Goal: Register for event/course

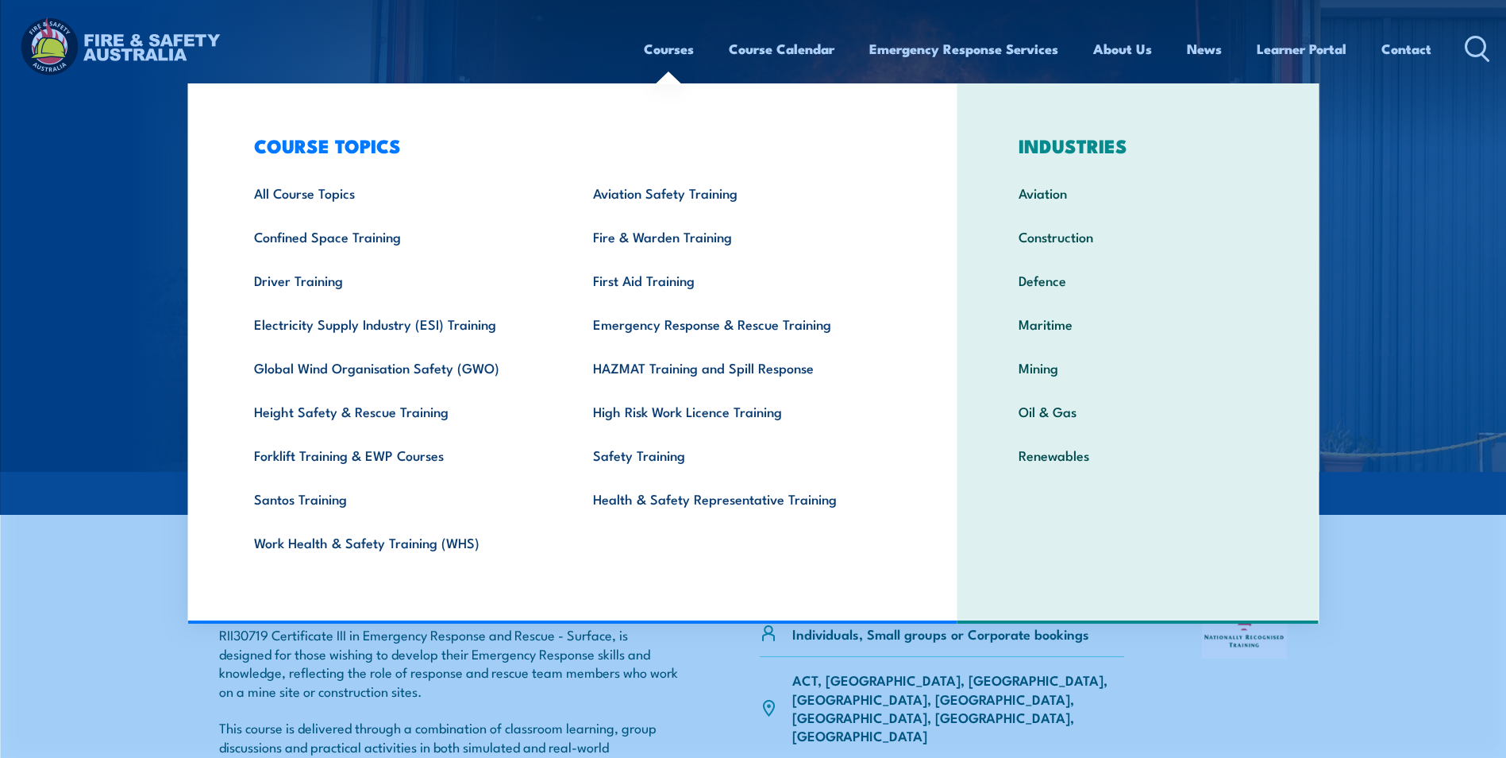
click at [680, 48] on link "Courses" at bounding box center [669, 49] width 50 height 42
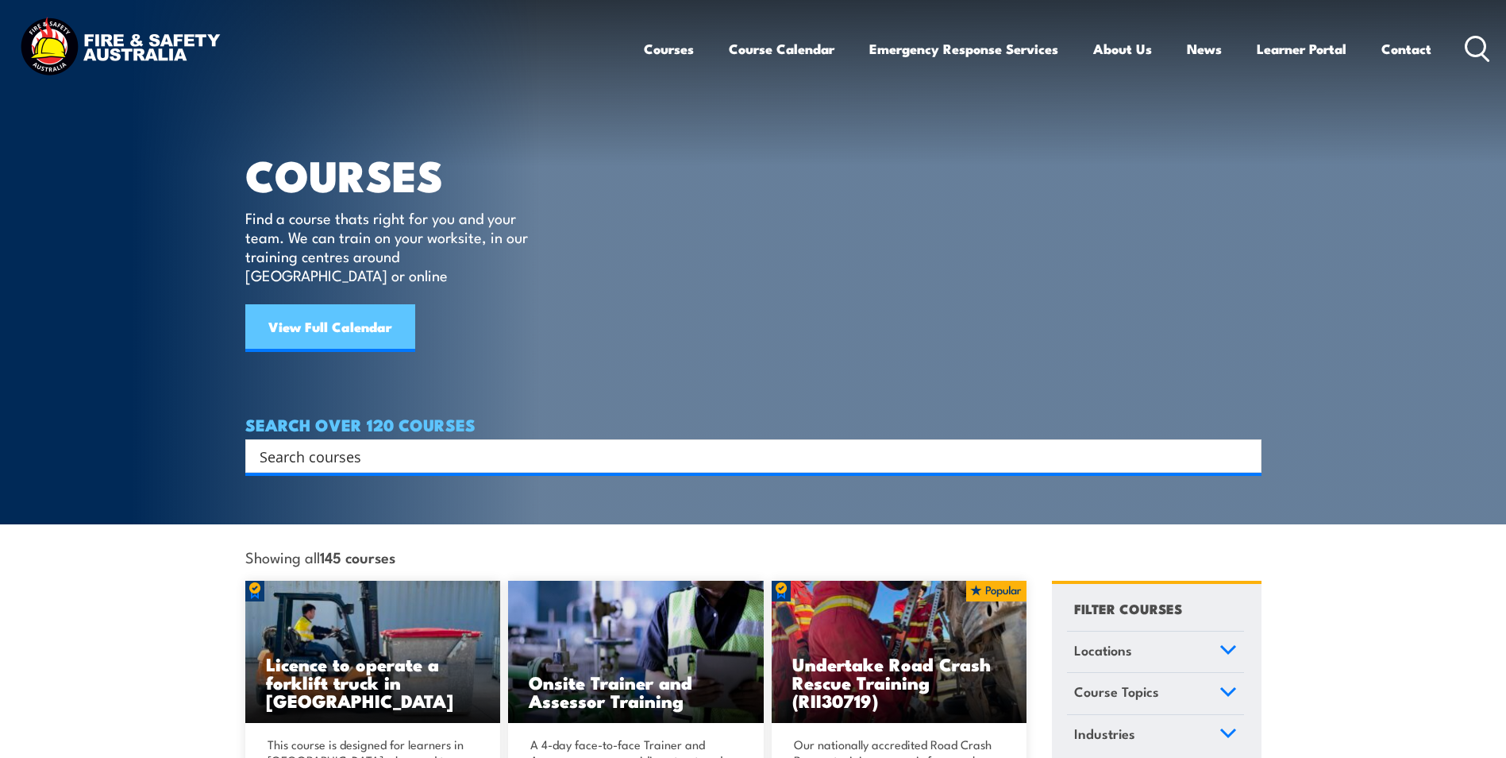
click at [316, 313] on link "View Full Calendar" at bounding box center [330, 328] width 170 height 48
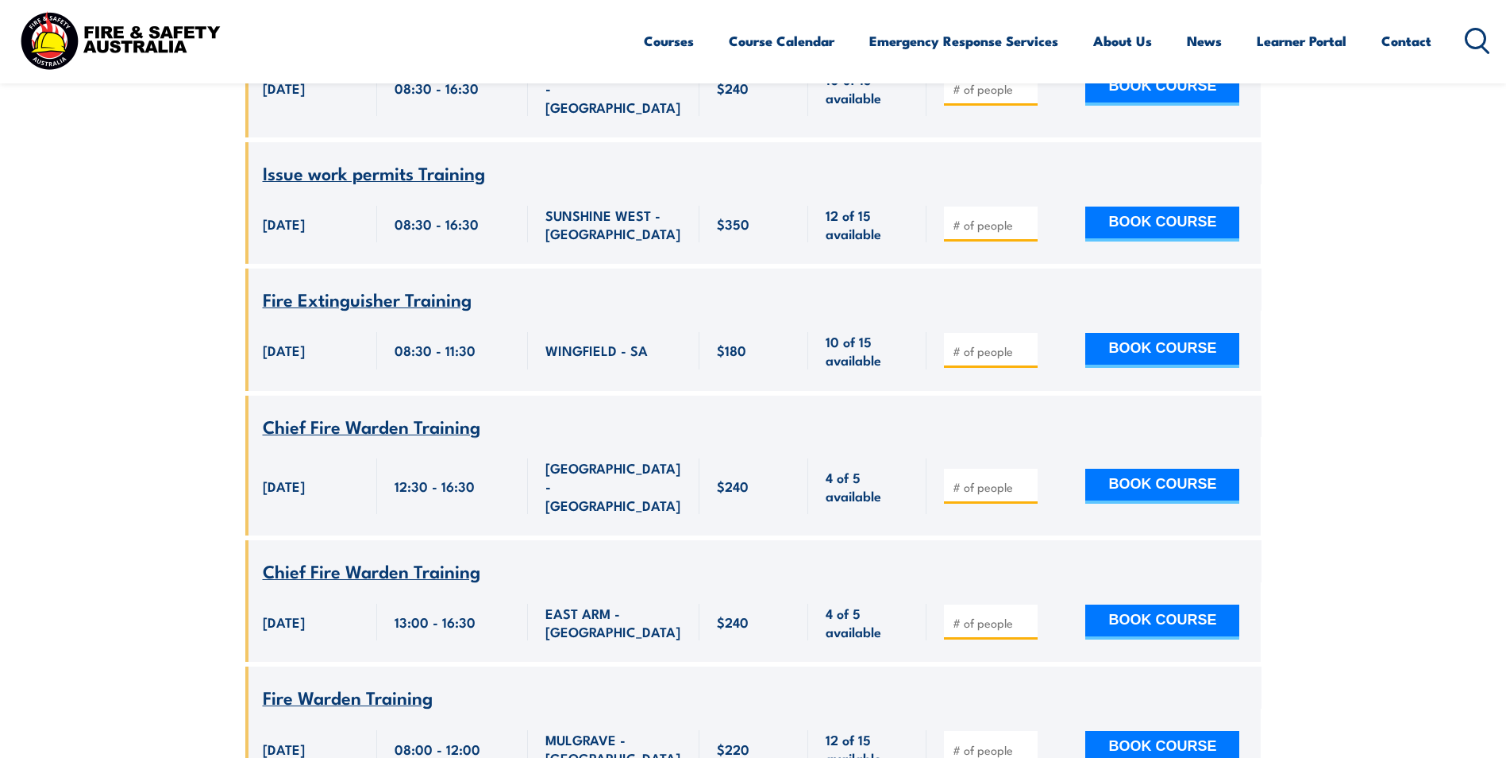
scroll to position [6750, 0]
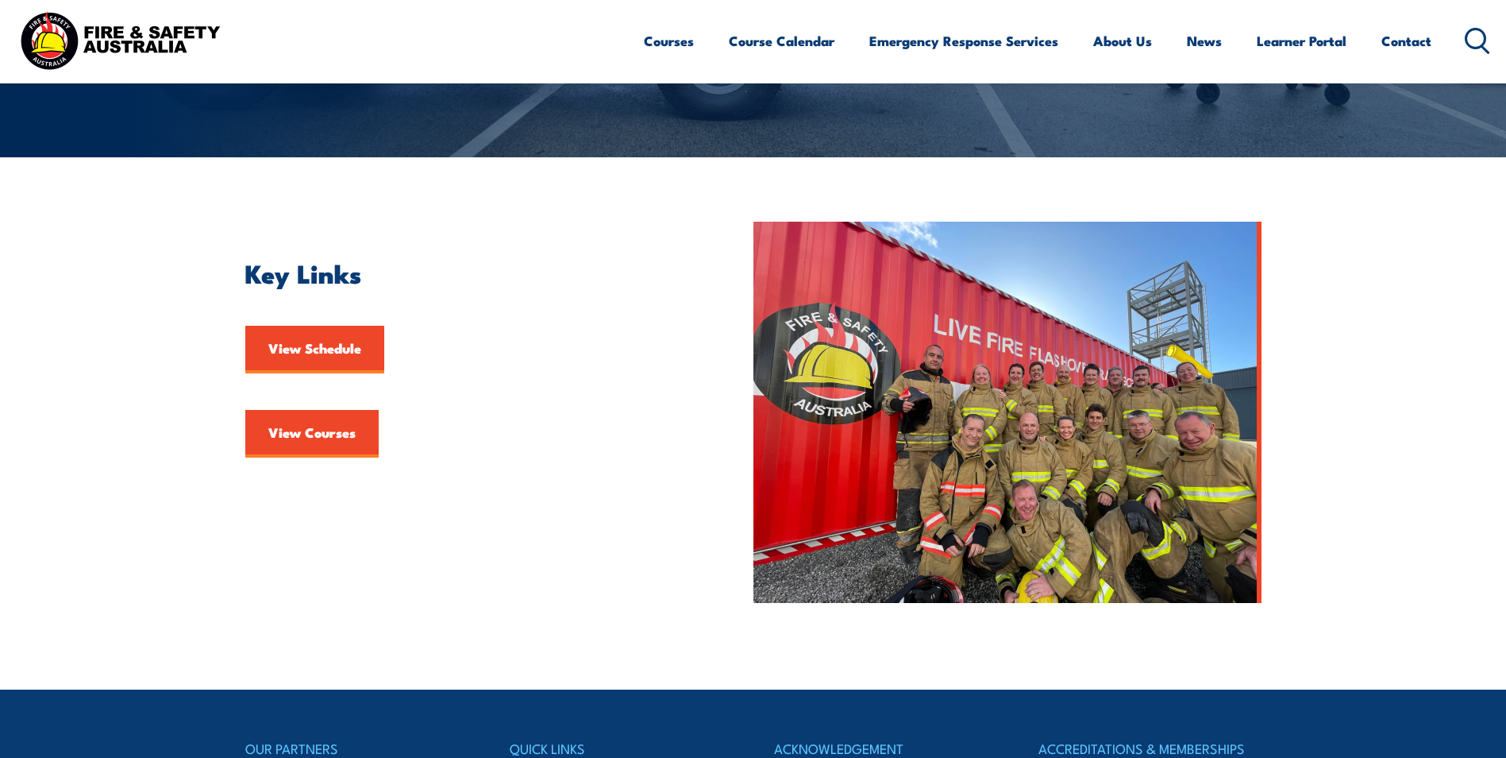
scroll to position [318, 0]
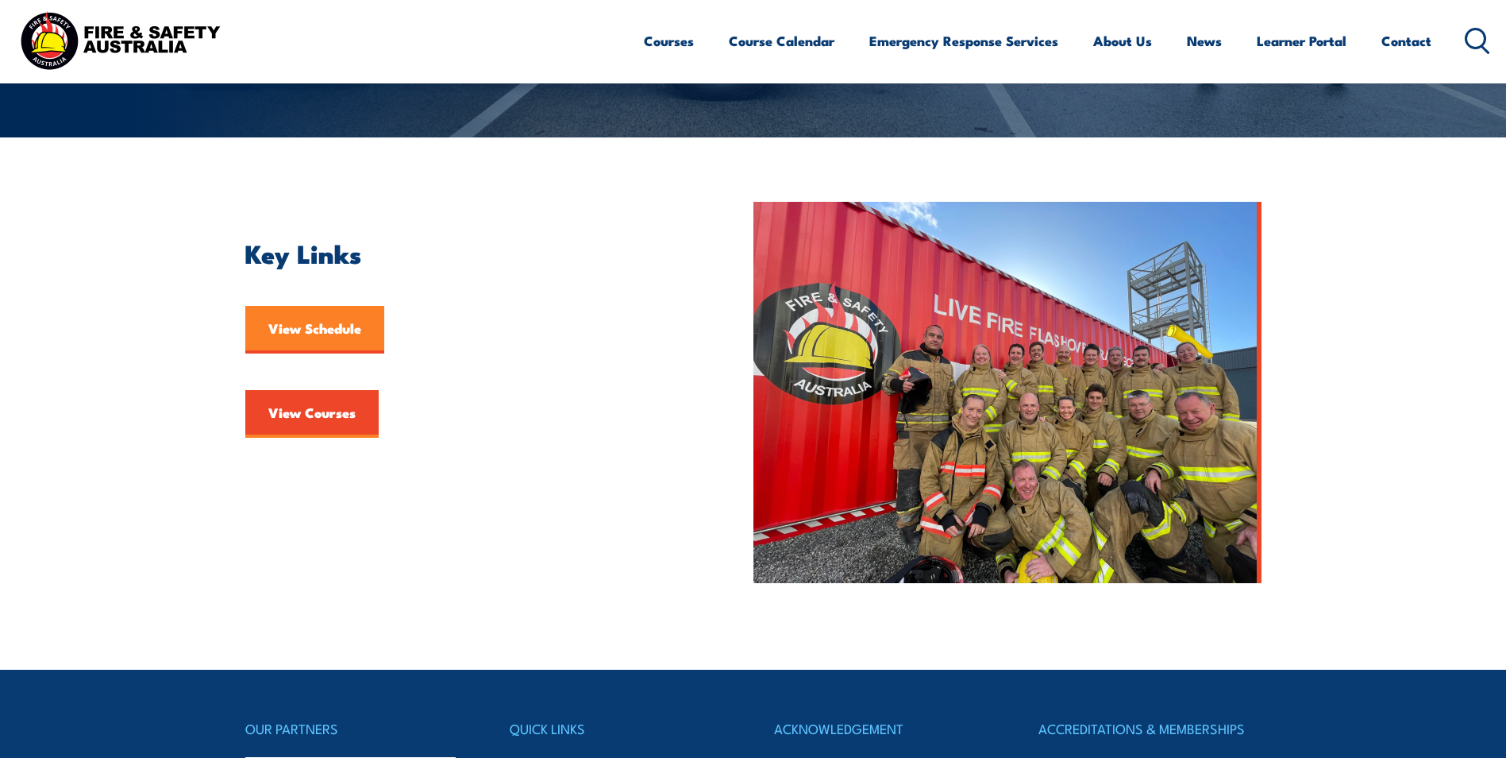
click at [303, 331] on link "View Schedule" at bounding box center [314, 330] width 139 height 48
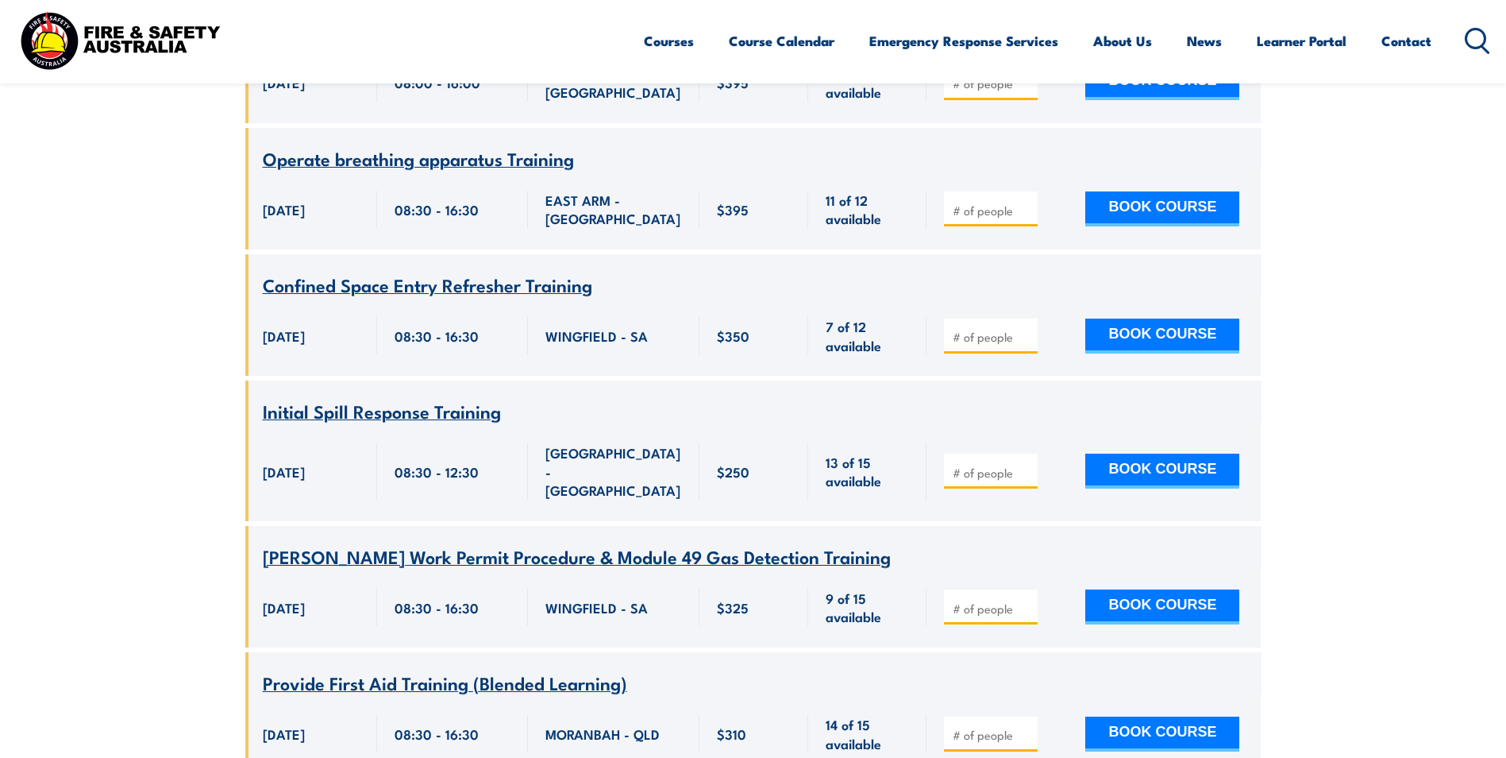
scroll to position [15008, 0]
